Goal: Transaction & Acquisition: Subscribe to service/newsletter

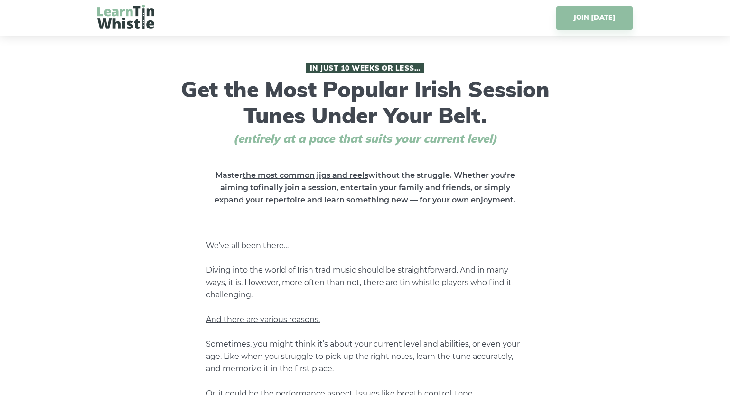
click at [590, 19] on link "JOIN TODAY" at bounding box center [594, 18] width 76 height 24
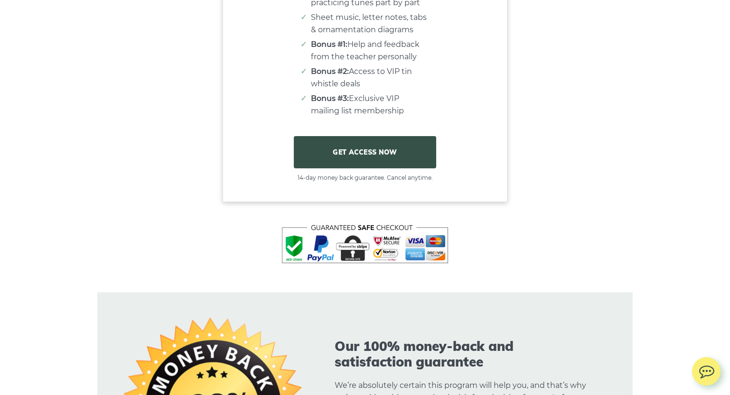
scroll to position [5982, 0]
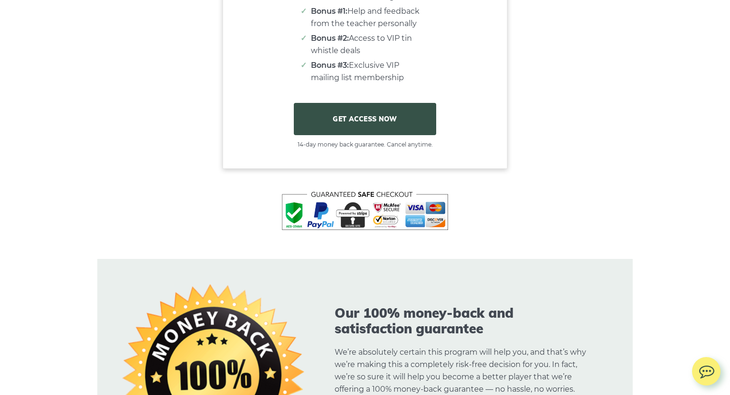
click at [361, 130] on link "GET ACCESS NOW" at bounding box center [365, 119] width 142 height 32
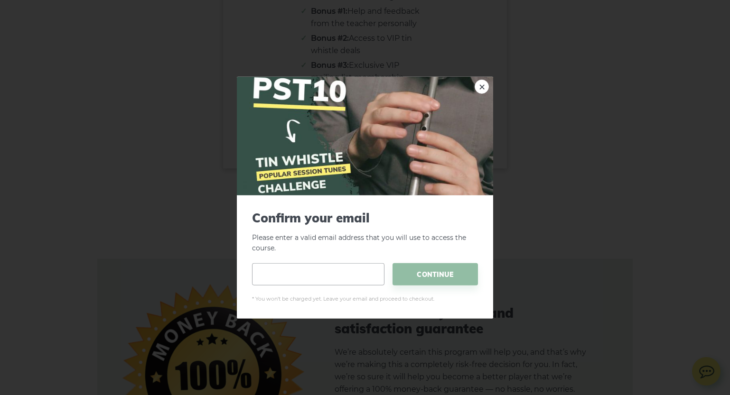
click at [282, 273] on input "email" at bounding box center [318, 274] width 132 height 22
type input "**********"
click at [433, 272] on span "CONTINUE" at bounding box center [435, 274] width 85 height 22
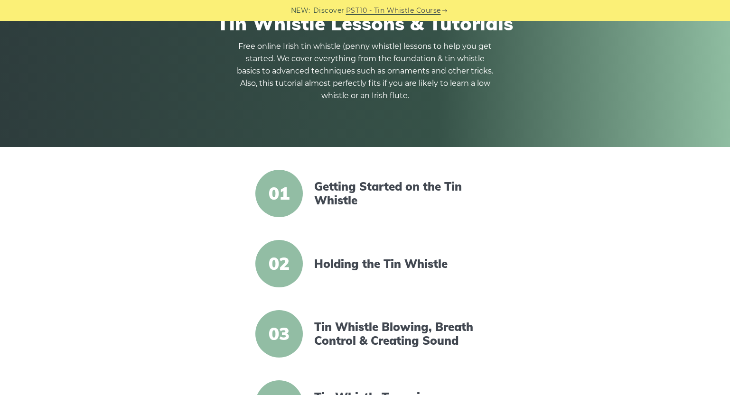
scroll to position [139, 0]
